Goal: Transaction & Acquisition: Purchase product/service

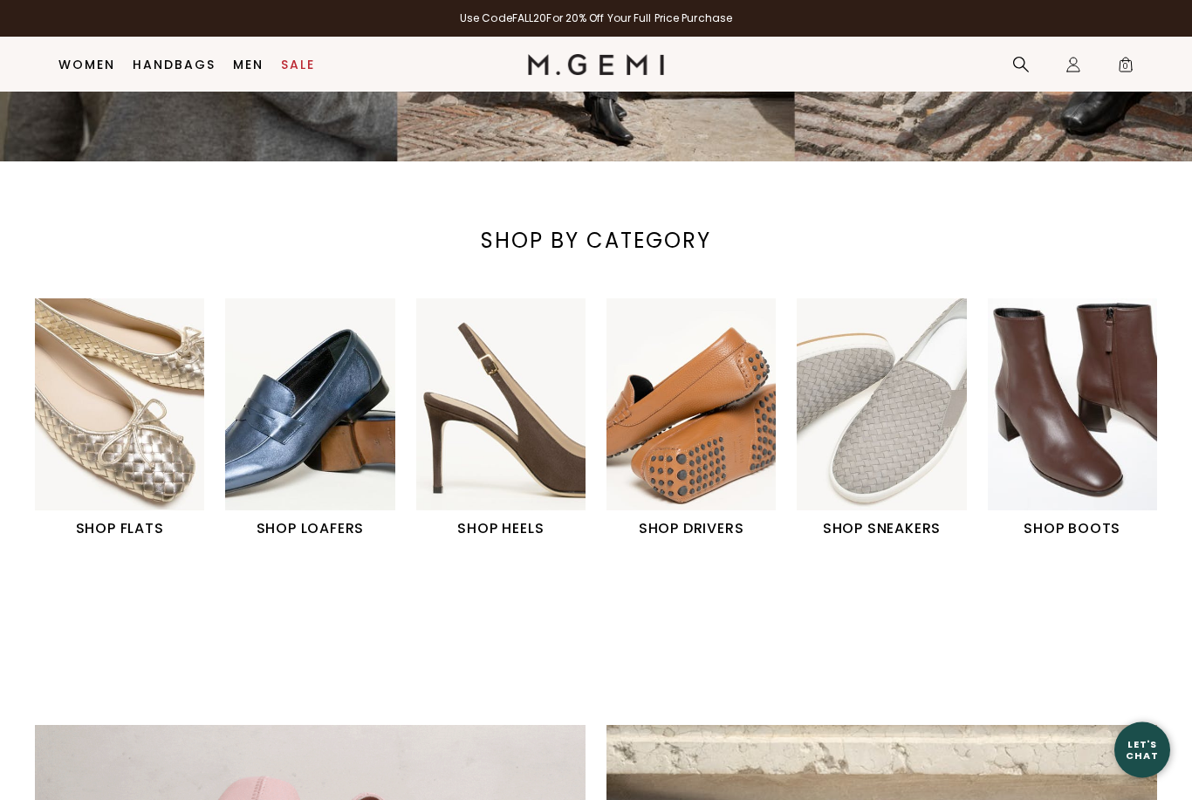
scroll to position [428, 0]
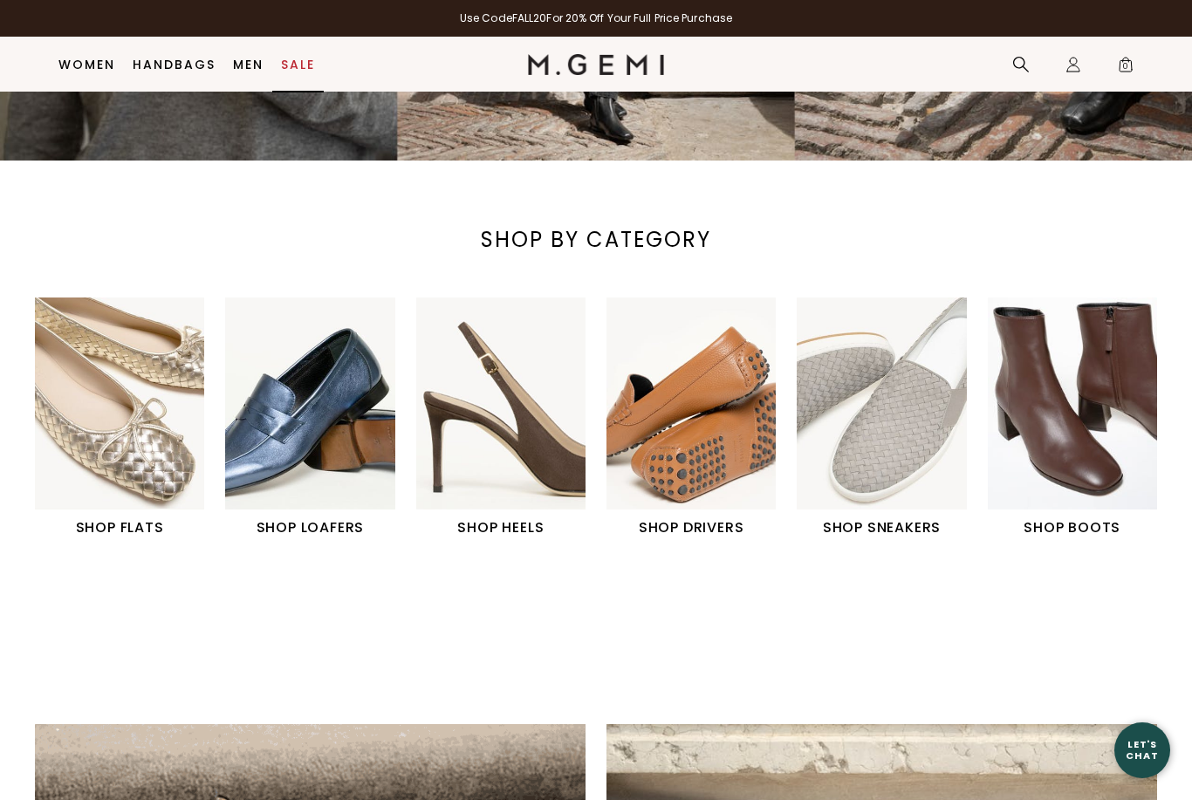
click at [288, 63] on link "Sale" at bounding box center [298, 65] width 34 height 14
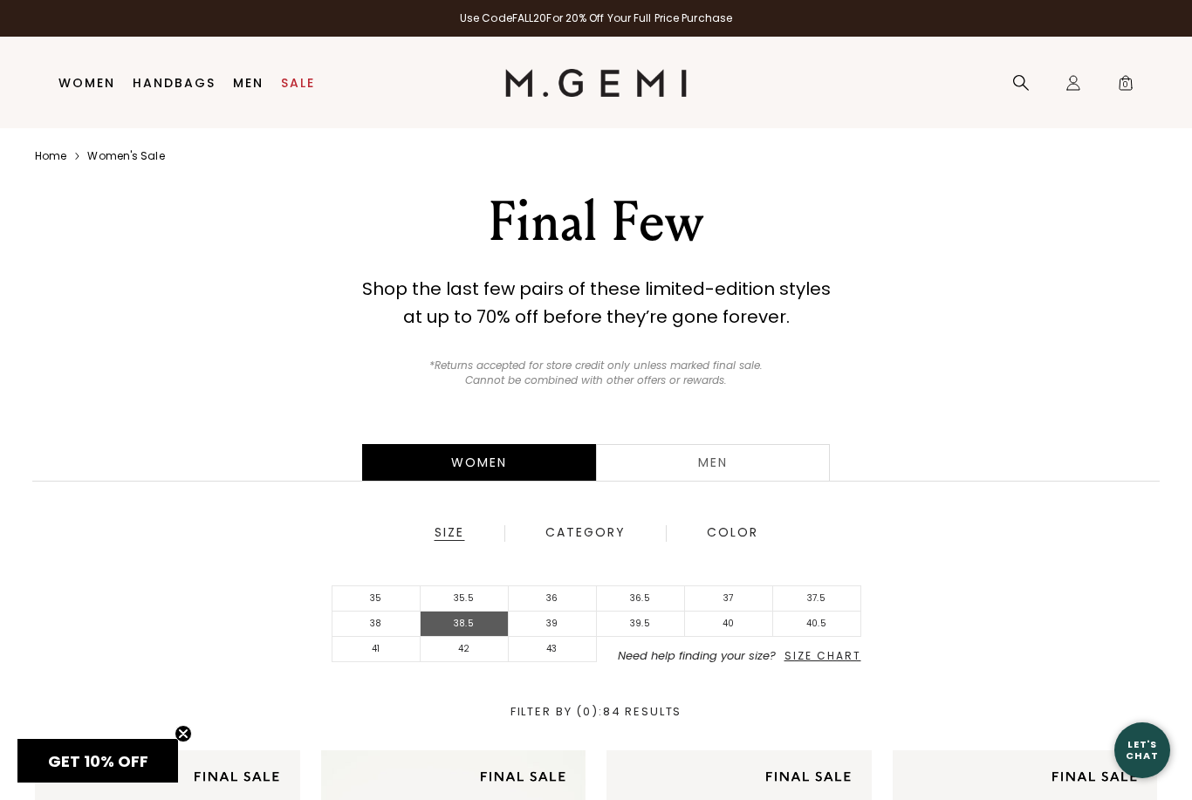
click at [462, 623] on li "38.5" at bounding box center [465, 624] width 88 height 25
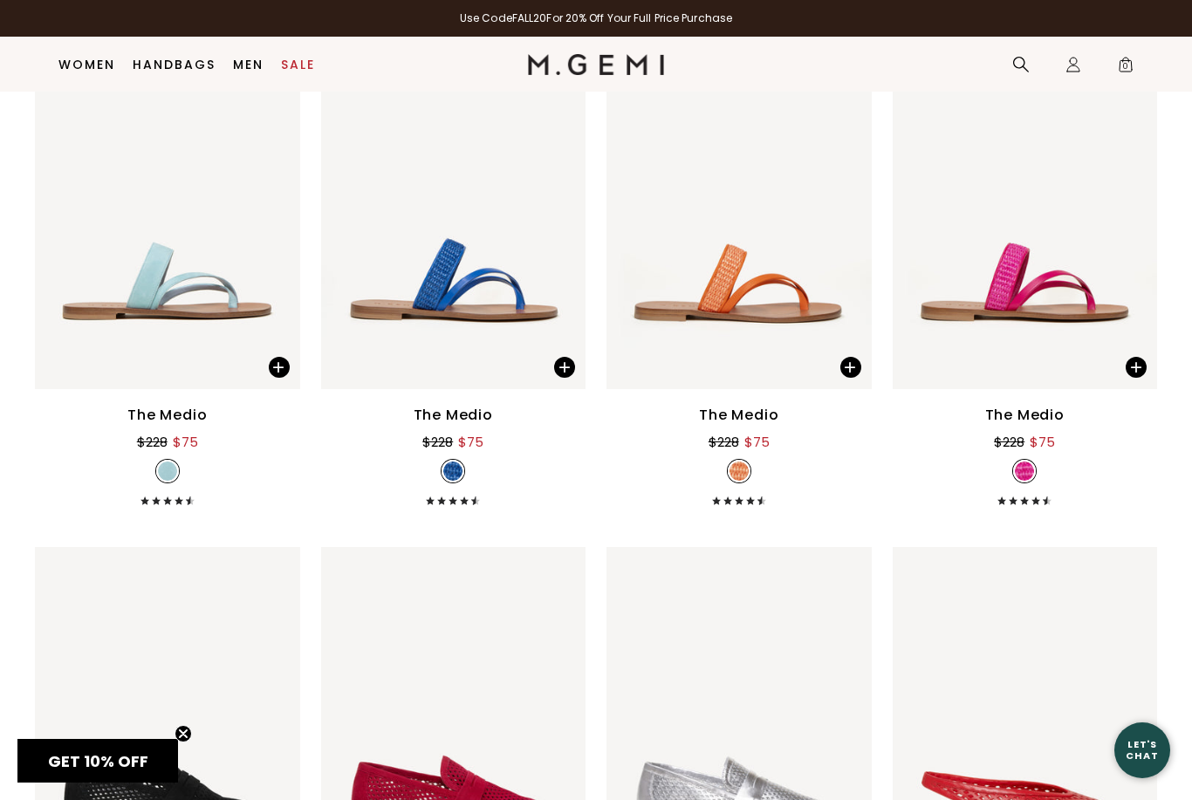
scroll to position [1220, 0]
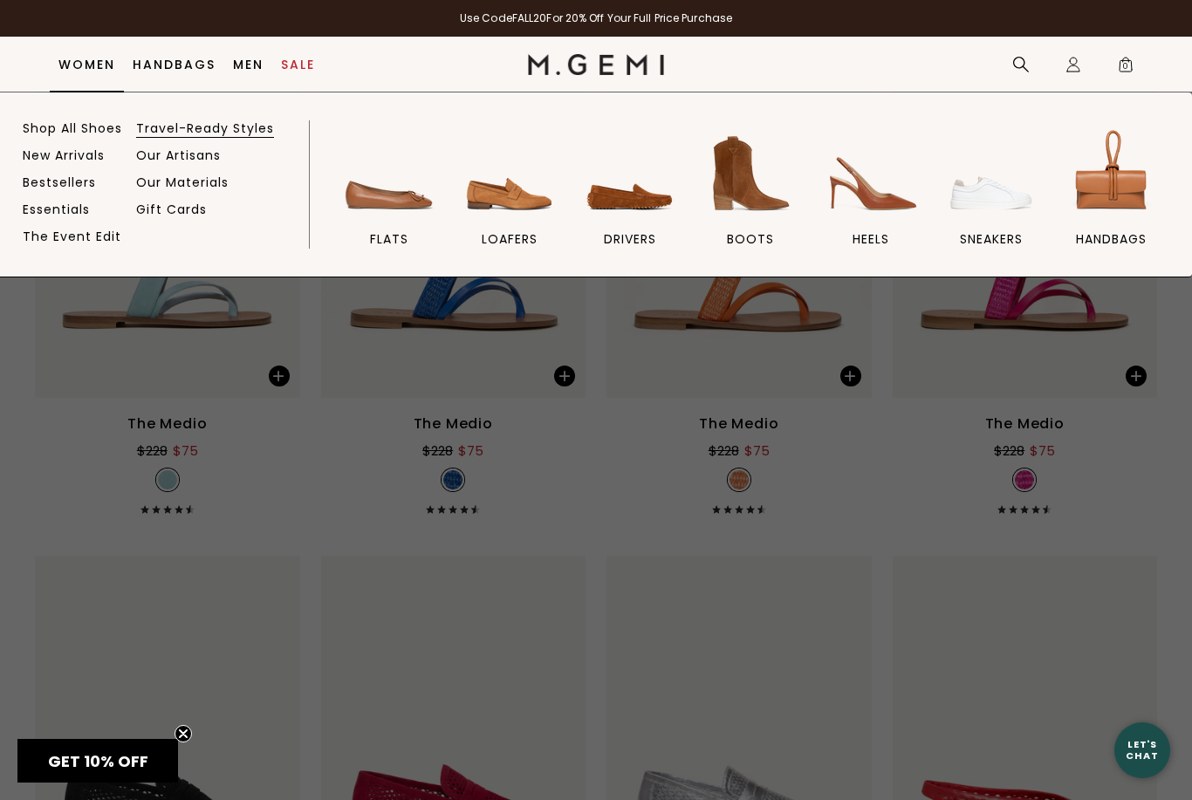
click at [168, 123] on link "Travel-Ready Styles" at bounding box center [205, 128] width 138 height 16
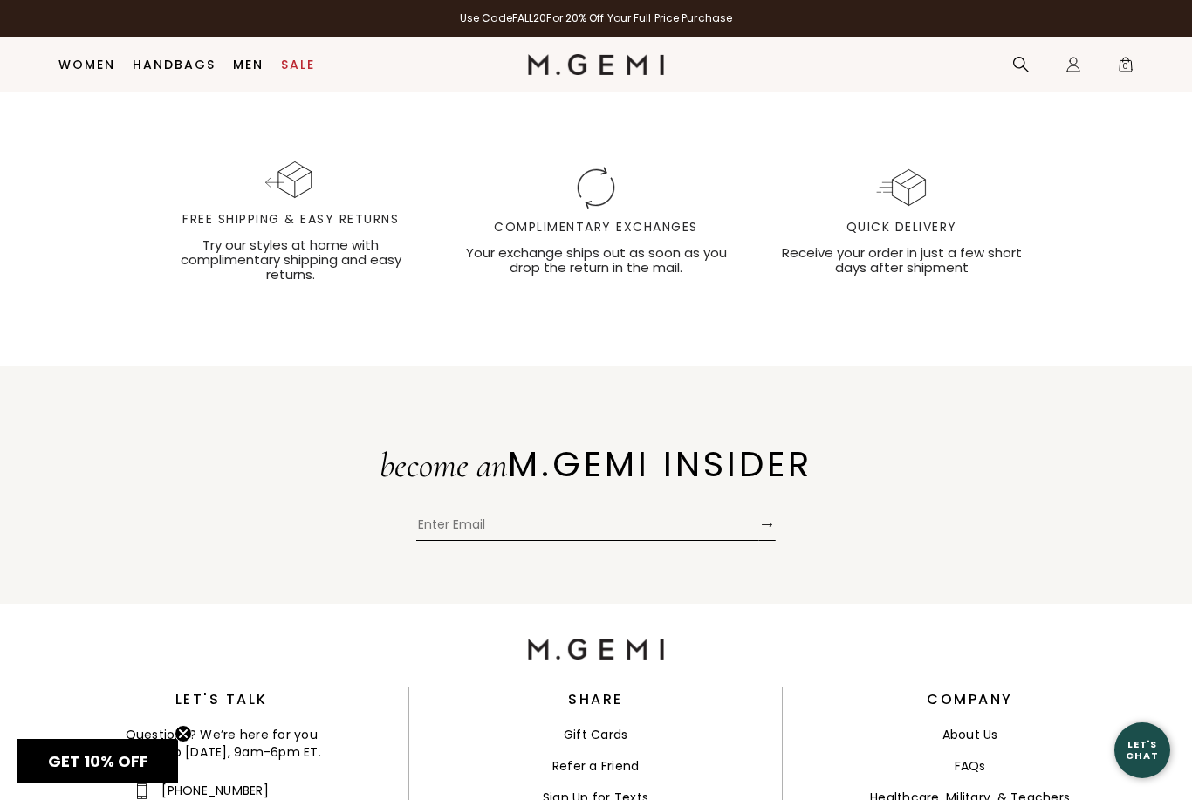
scroll to position [11487, 0]
